Goal: Task Accomplishment & Management: Manage account settings

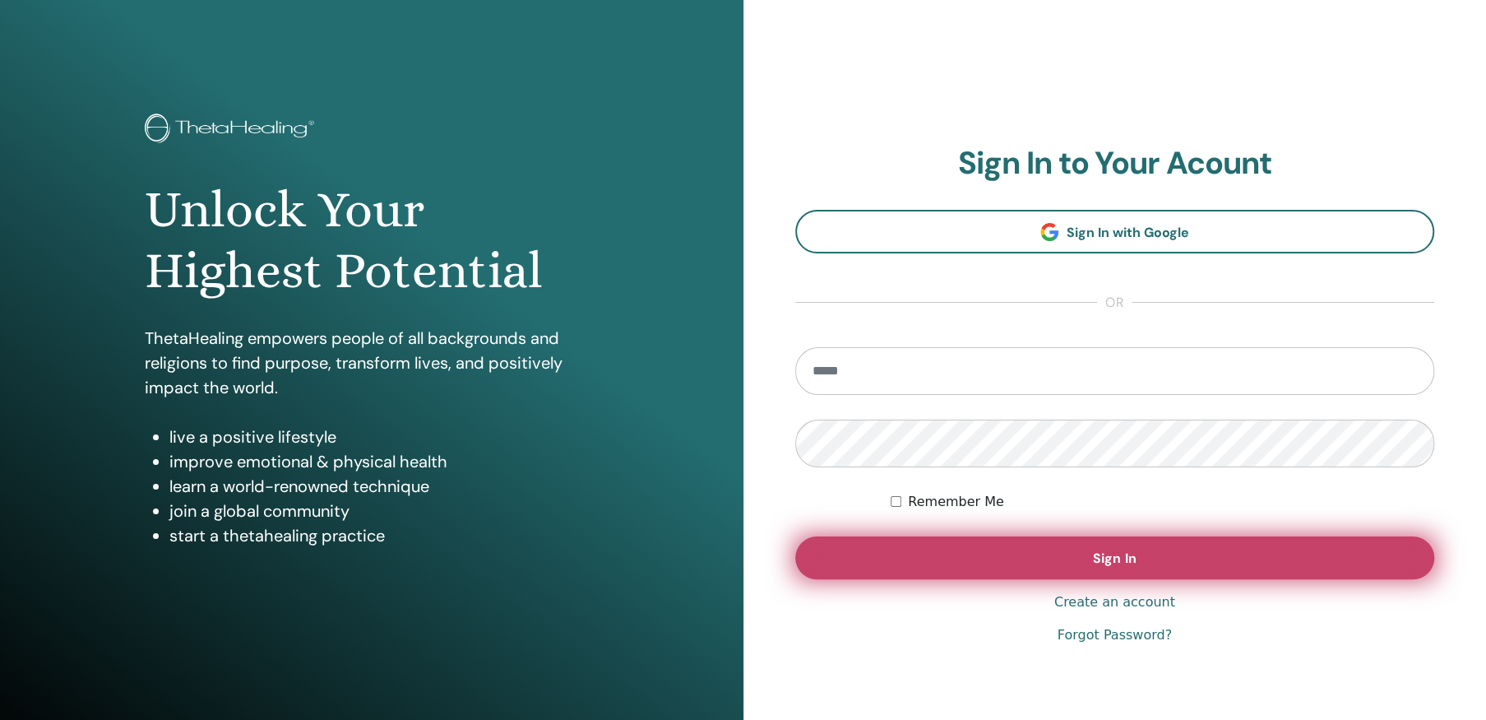
type input "**********"
click at [1116, 556] on span "Sign In" at bounding box center [1114, 557] width 43 height 17
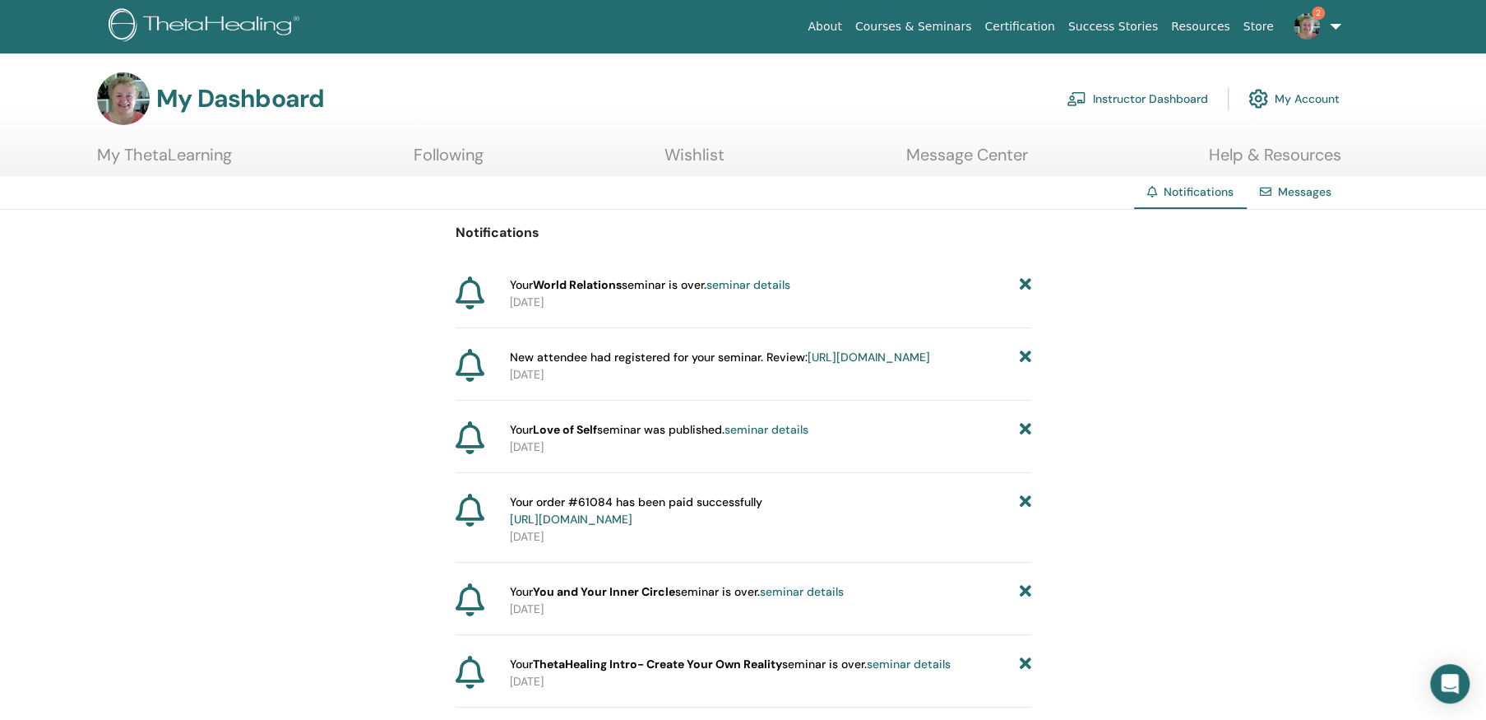
click at [1148, 99] on link "Instructor Dashboard" at bounding box center [1137, 99] width 141 height 36
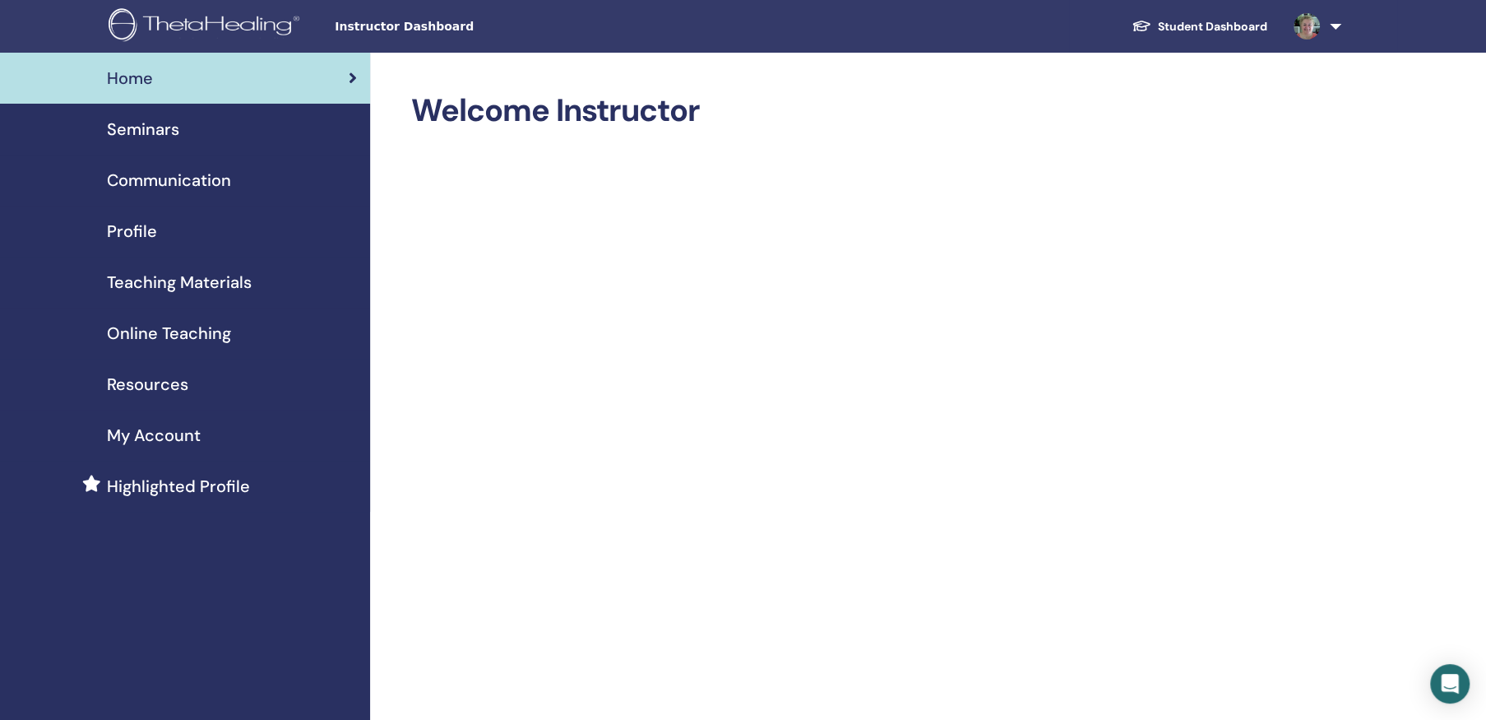
click at [142, 123] on span "Seminars" at bounding box center [143, 129] width 72 height 25
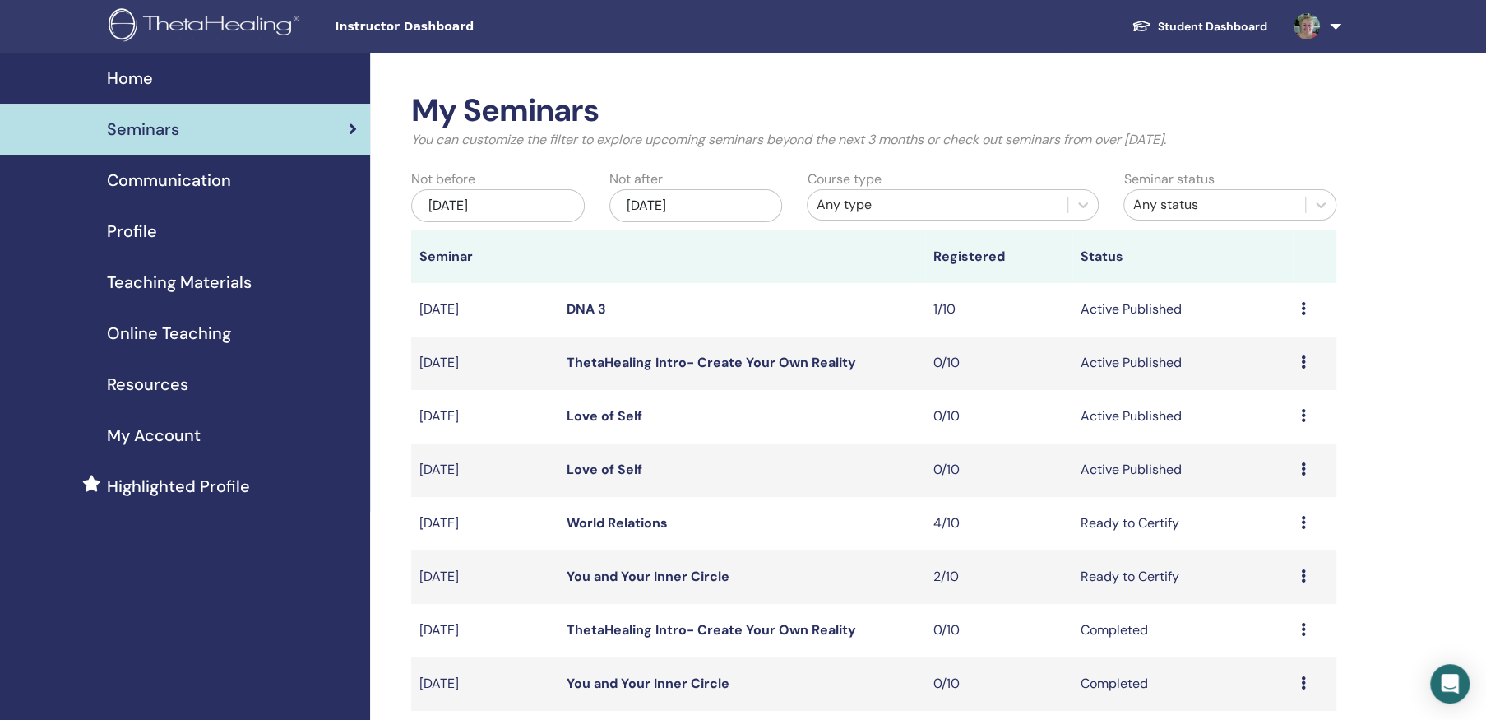
click at [1305, 521] on icon at bounding box center [1303, 522] width 5 height 13
click at [1282, 579] on link "Attendees" at bounding box center [1266, 583] width 63 height 17
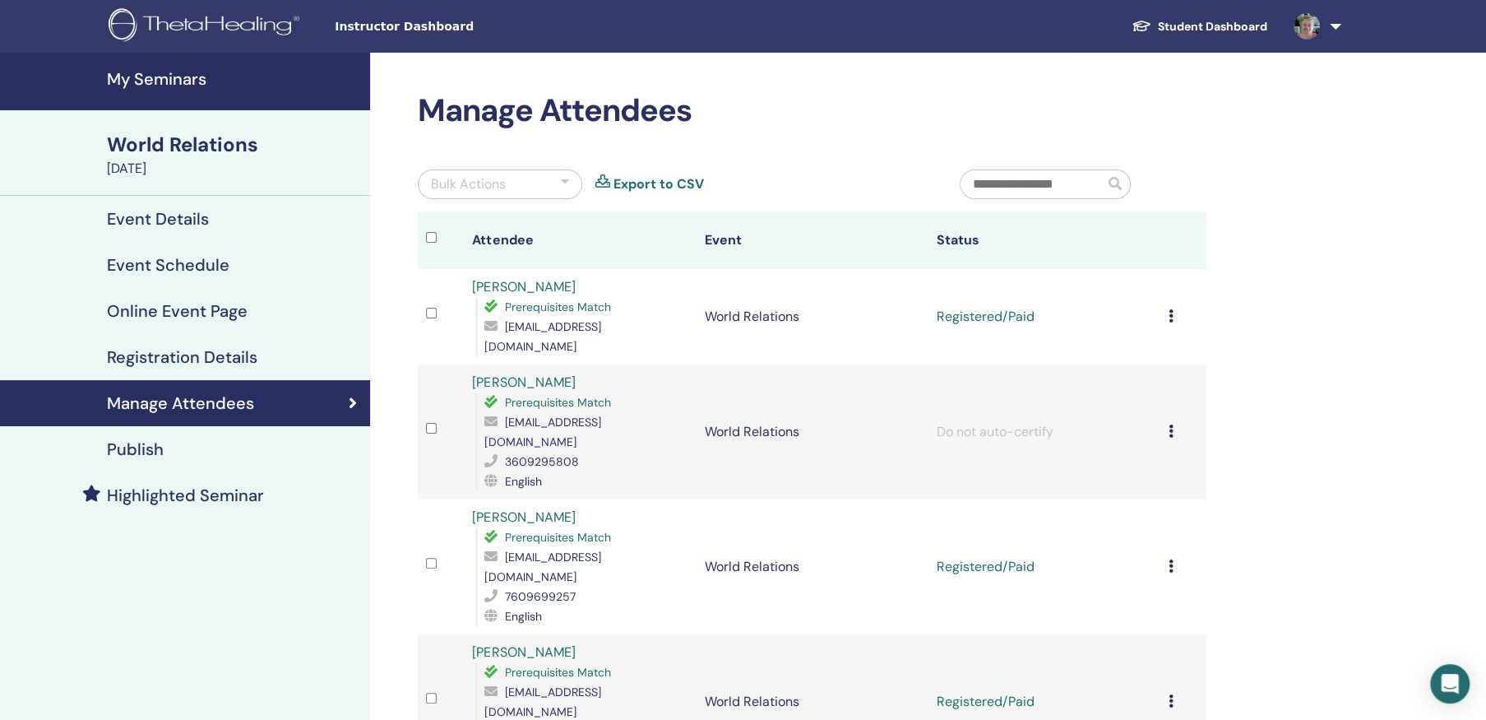
click at [1171, 309] on icon at bounding box center [1170, 315] width 5 height 13
click at [1199, 440] on p "Complete and Certify" at bounding box center [1161, 440] width 130 height 20
click at [1170, 559] on icon at bounding box center [1170, 565] width 5 height 13
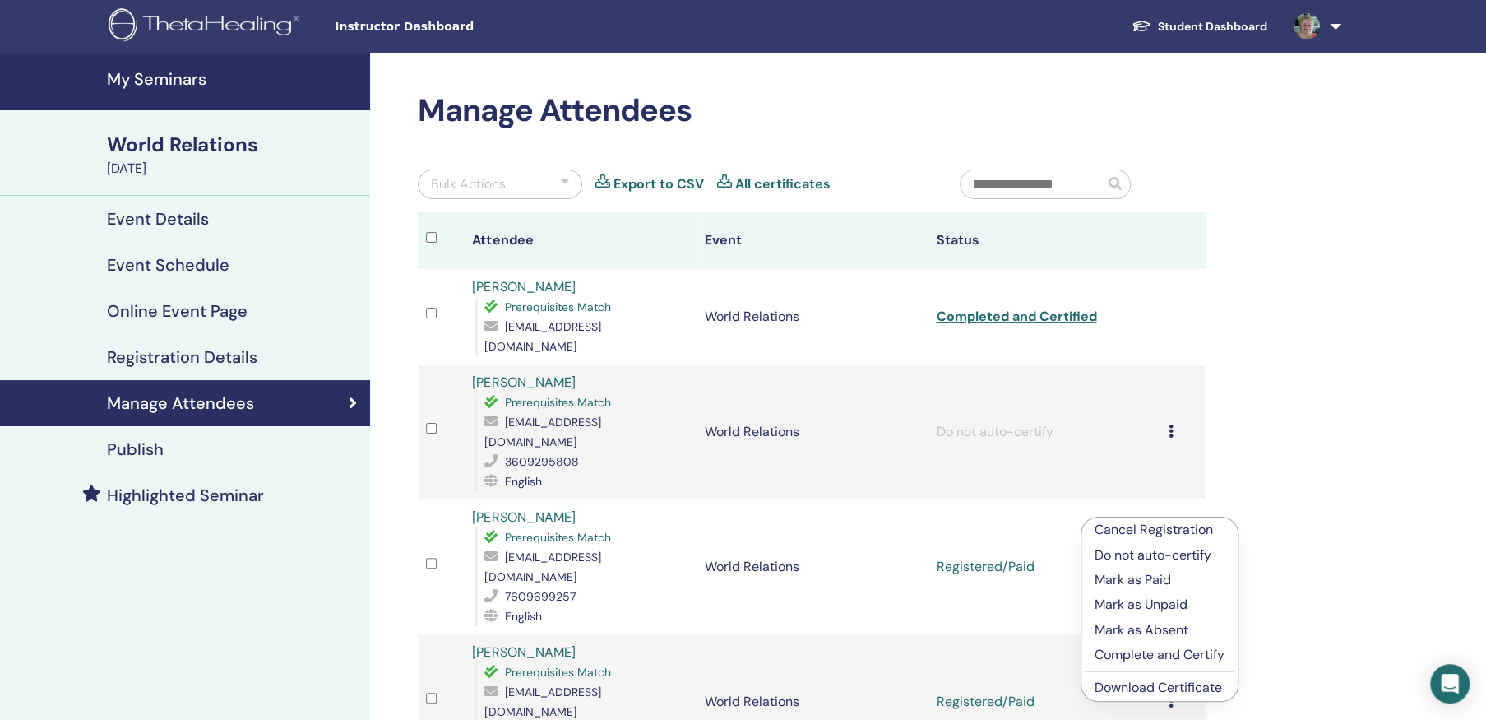
click at [1178, 655] on p "Complete and Certify" at bounding box center [1160, 655] width 130 height 20
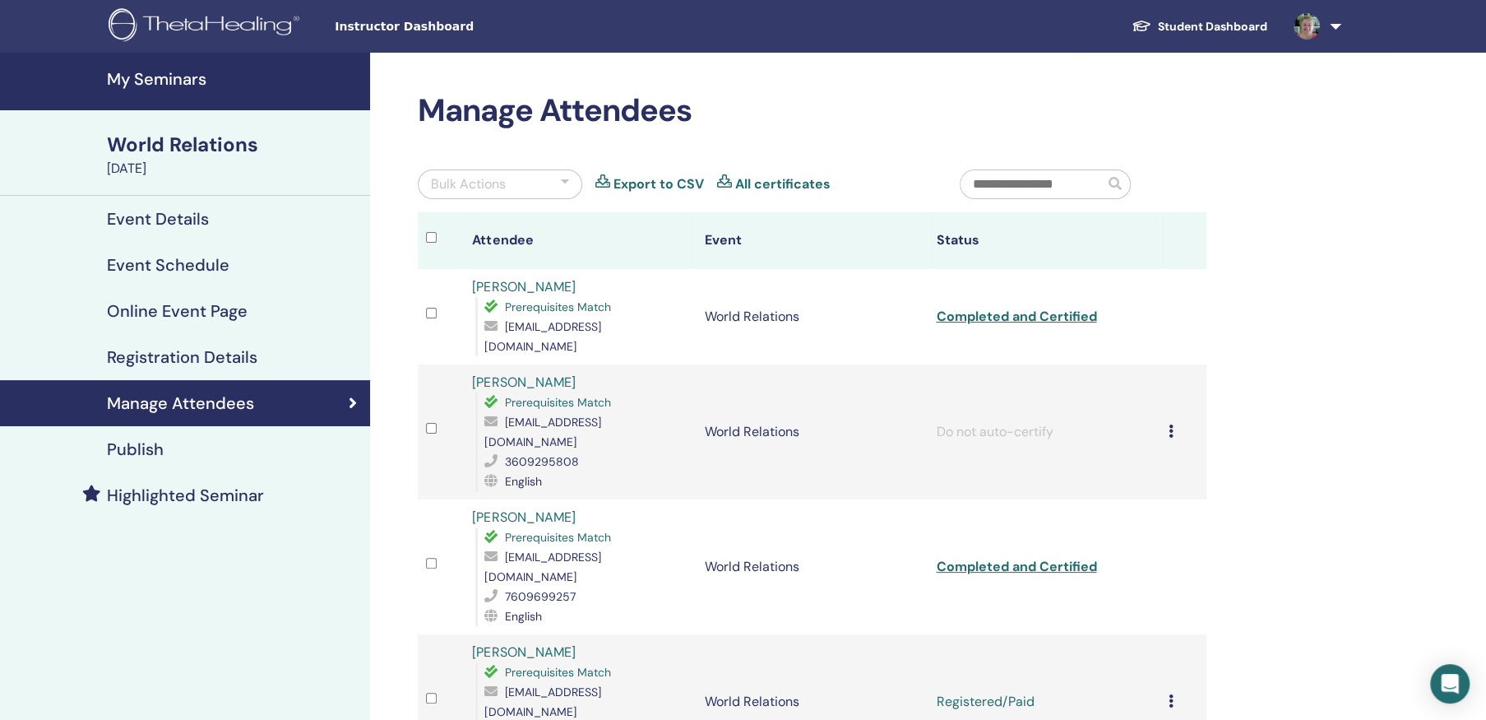
click at [1170, 694] on icon at bounding box center [1170, 700] width 5 height 13
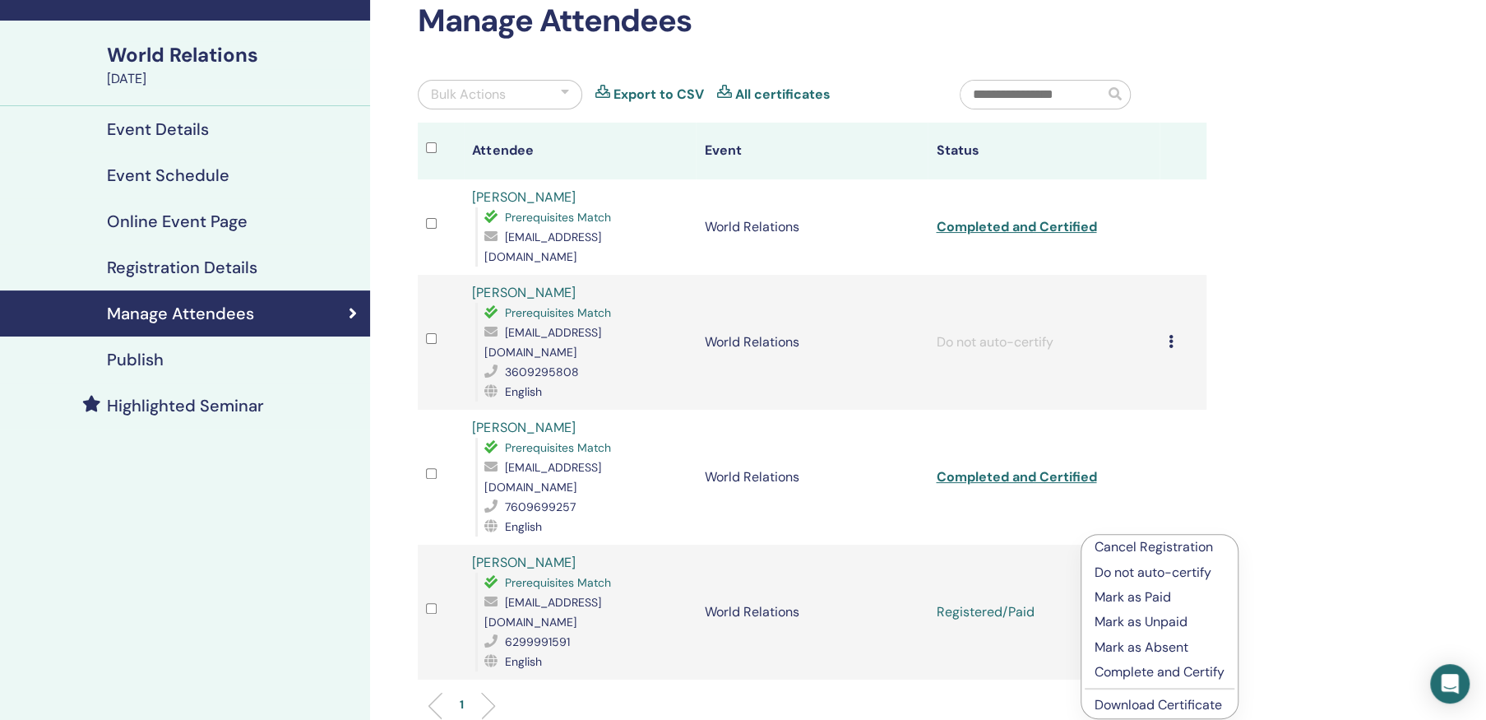
scroll to position [247, 0]
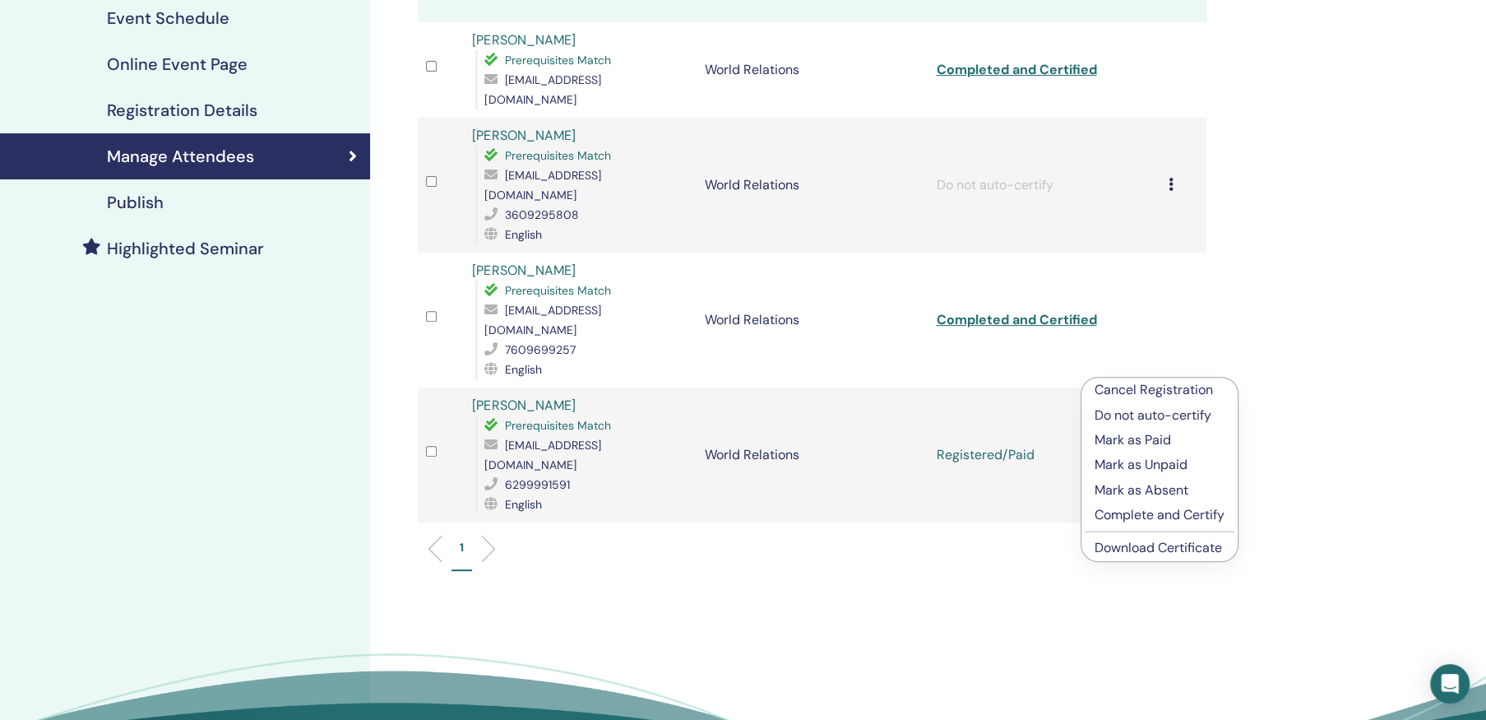
click at [1181, 511] on p "Complete and Certify" at bounding box center [1160, 515] width 130 height 20
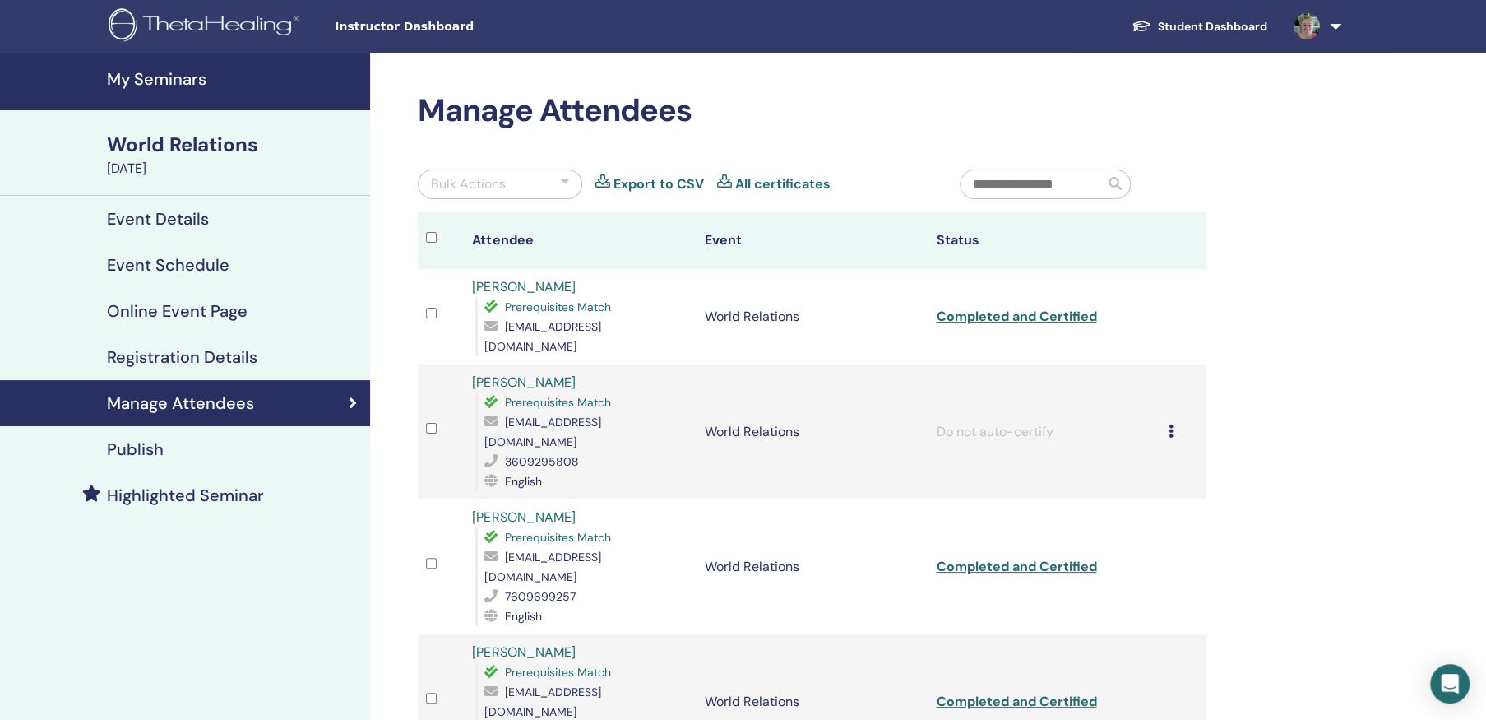
click at [1337, 27] on link at bounding box center [1314, 26] width 67 height 53
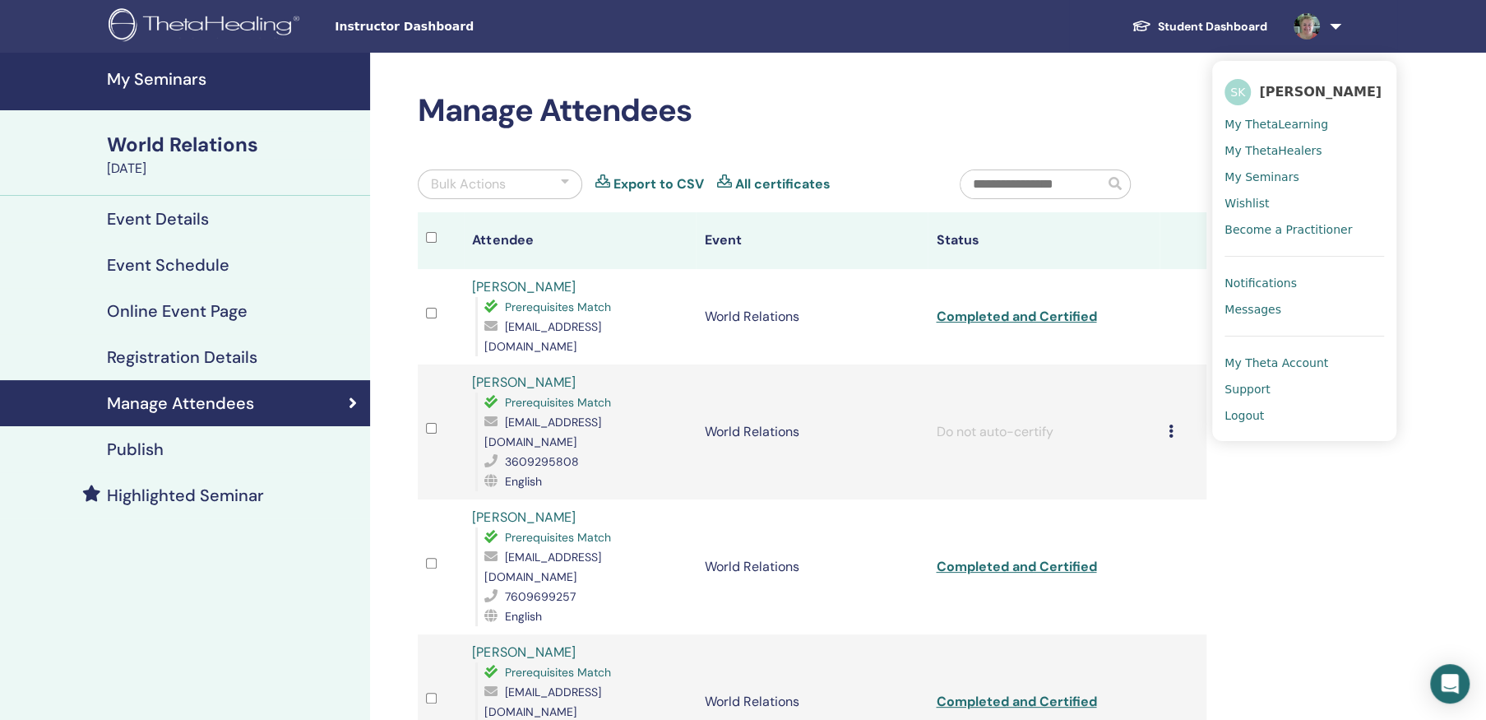
click at [1247, 410] on span "Logout" at bounding box center [1244, 415] width 39 height 15
